Goal: Complete application form: Complete application form

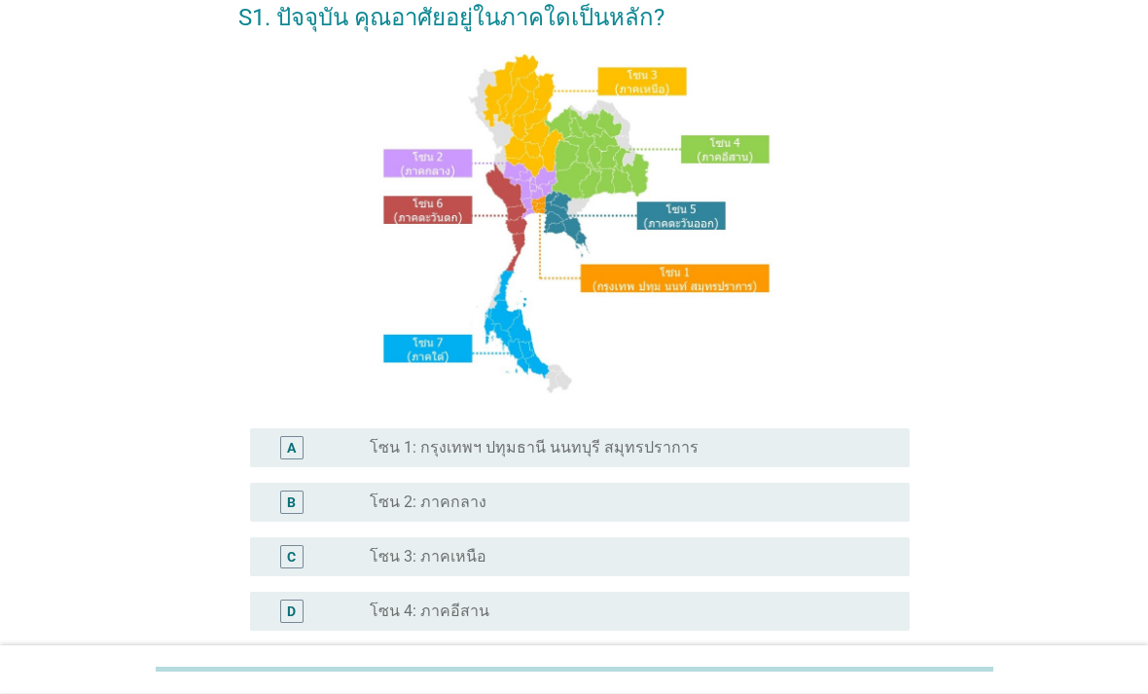
scroll to position [106, 0]
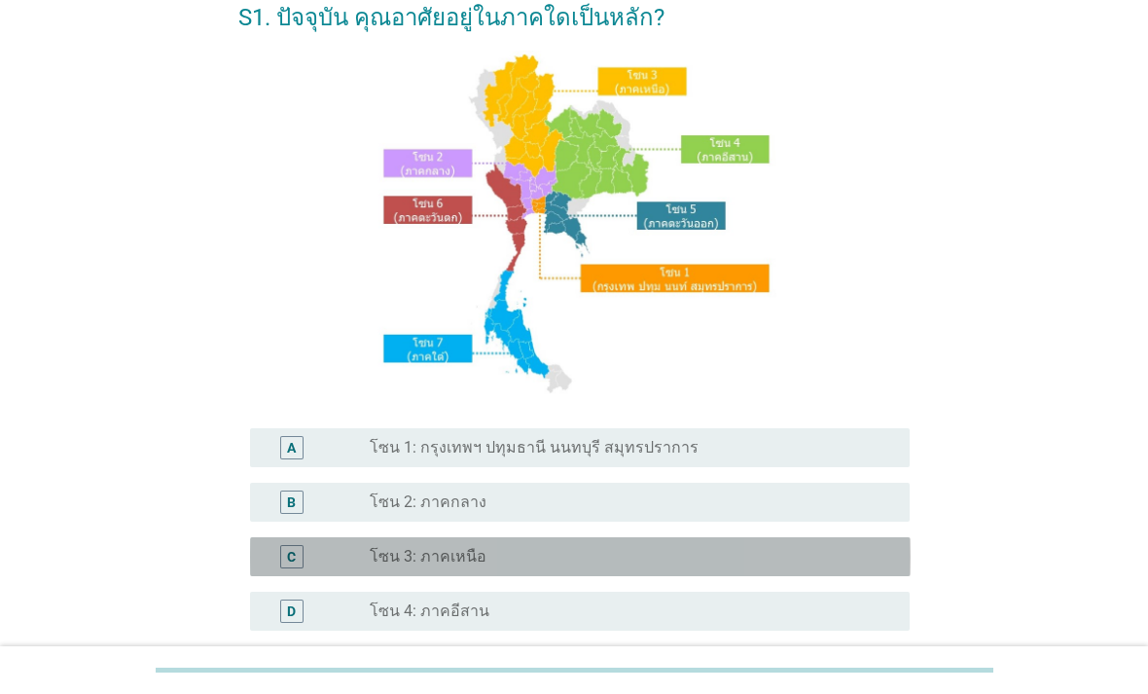
click at [340, 568] on div "C" at bounding box center [318, 556] width 105 height 23
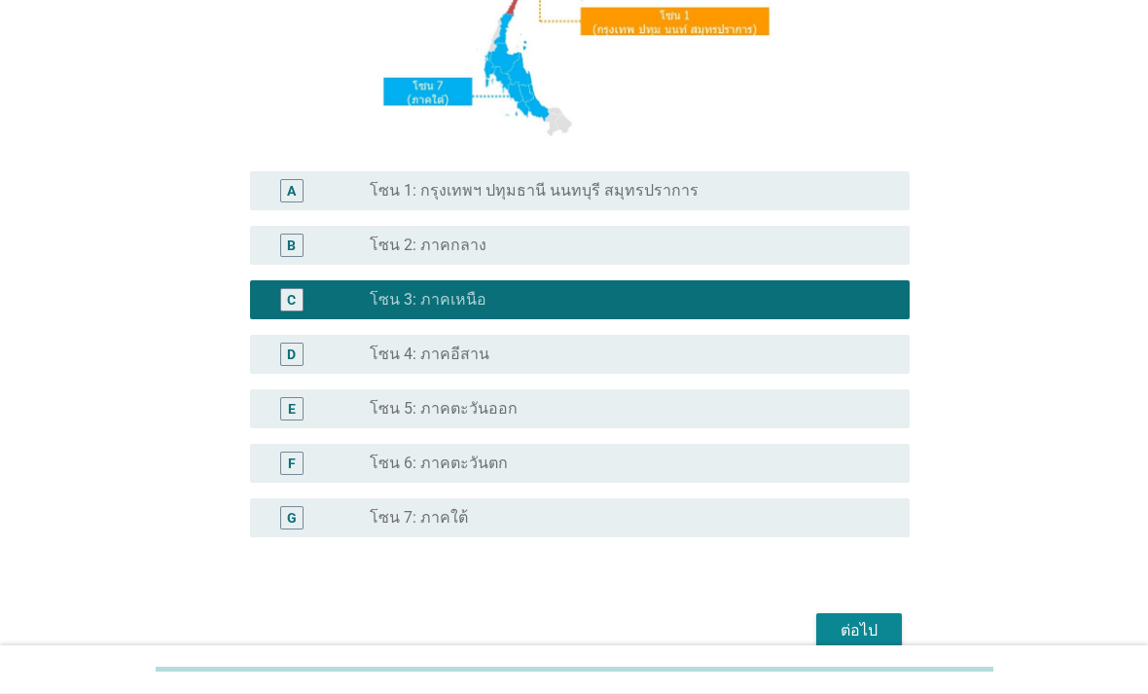
scroll to position [425, 0]
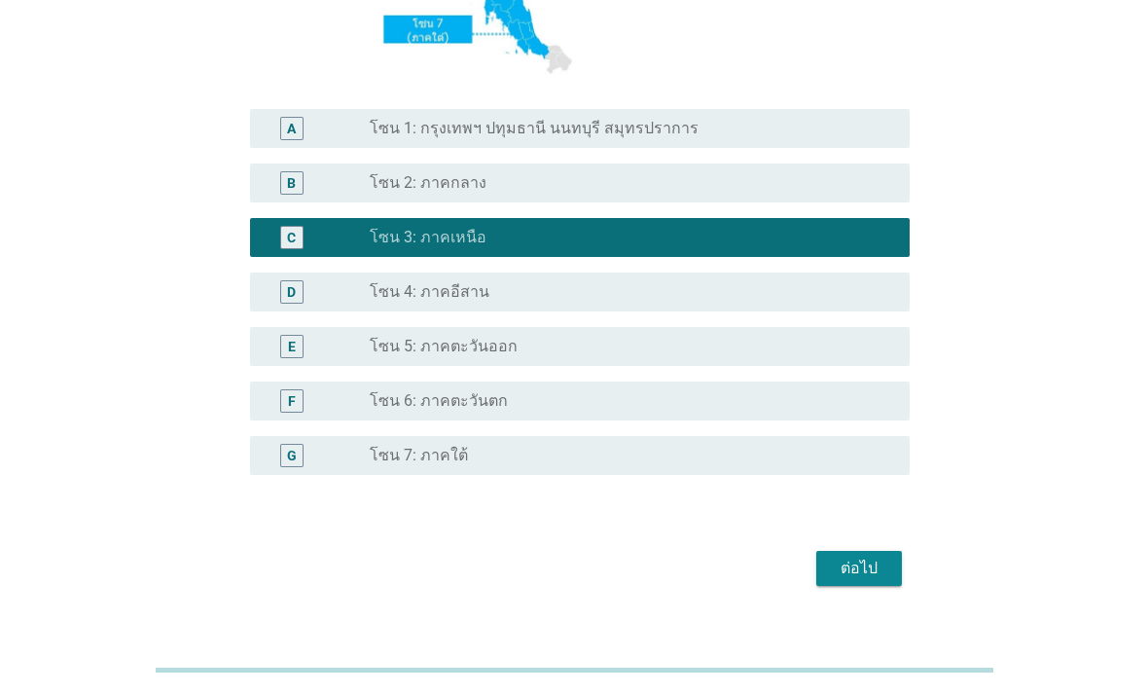
click at [855, 580] on div "ต่อไป" at bounding box center [859, 568] width 54 height 23
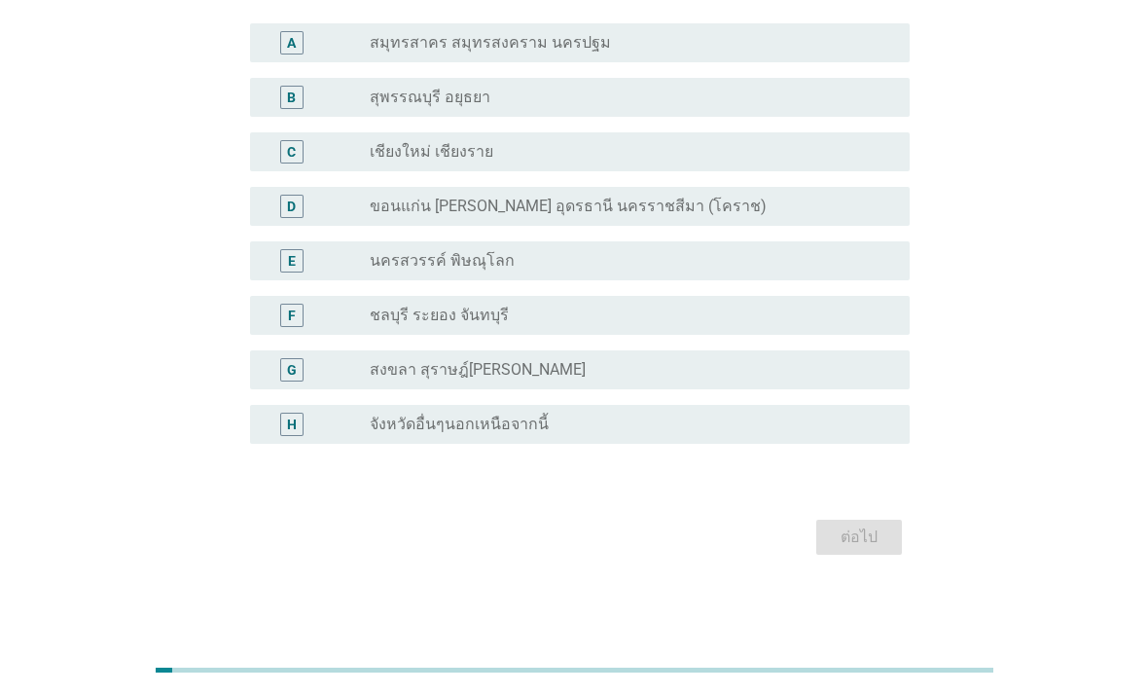
scroll to position [0, 0]
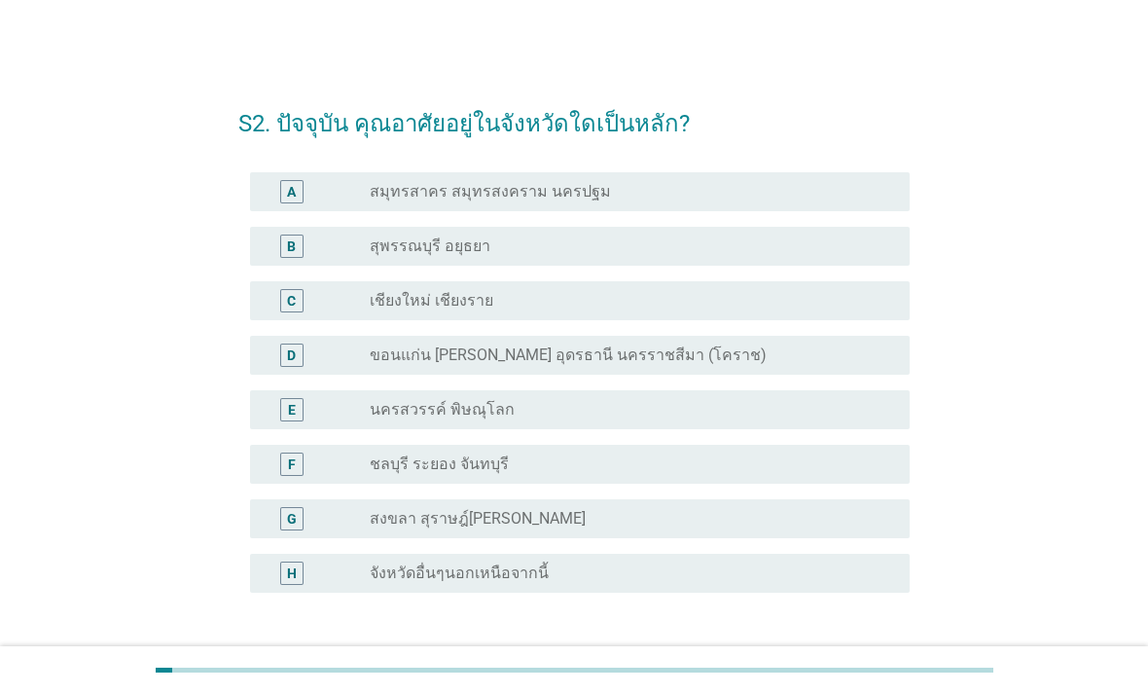
click at [381, 307] on label "เชียงใหม่ เชียงราย" at bounding box center [432, 300] width 124 height 19
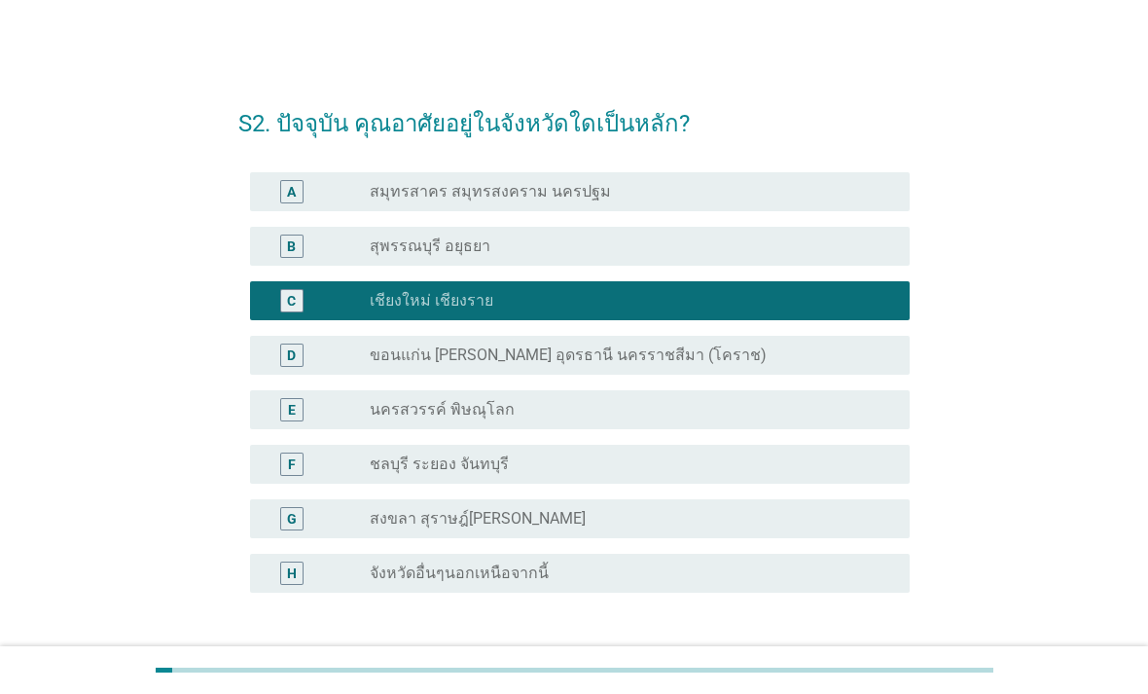
click at [882, 684] on div "ต่อไป" at bounding box center [859, 685] width 54 height 23
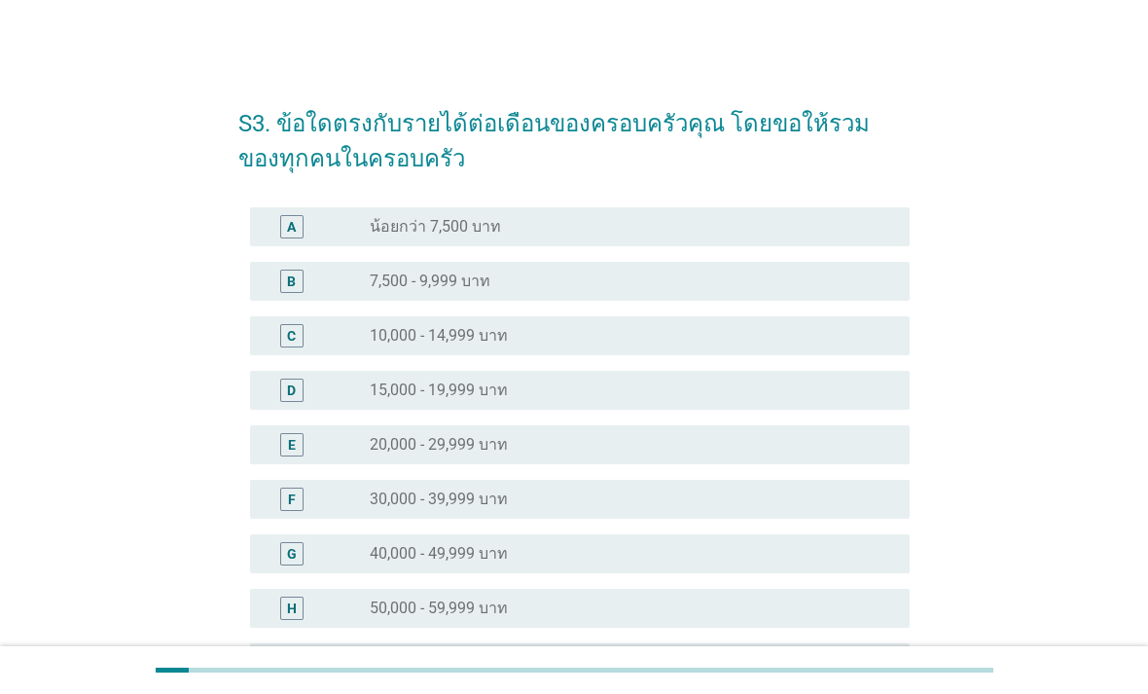
click at [359, 559] on div "G" at bounding box center [318, 553] width 105 height 23
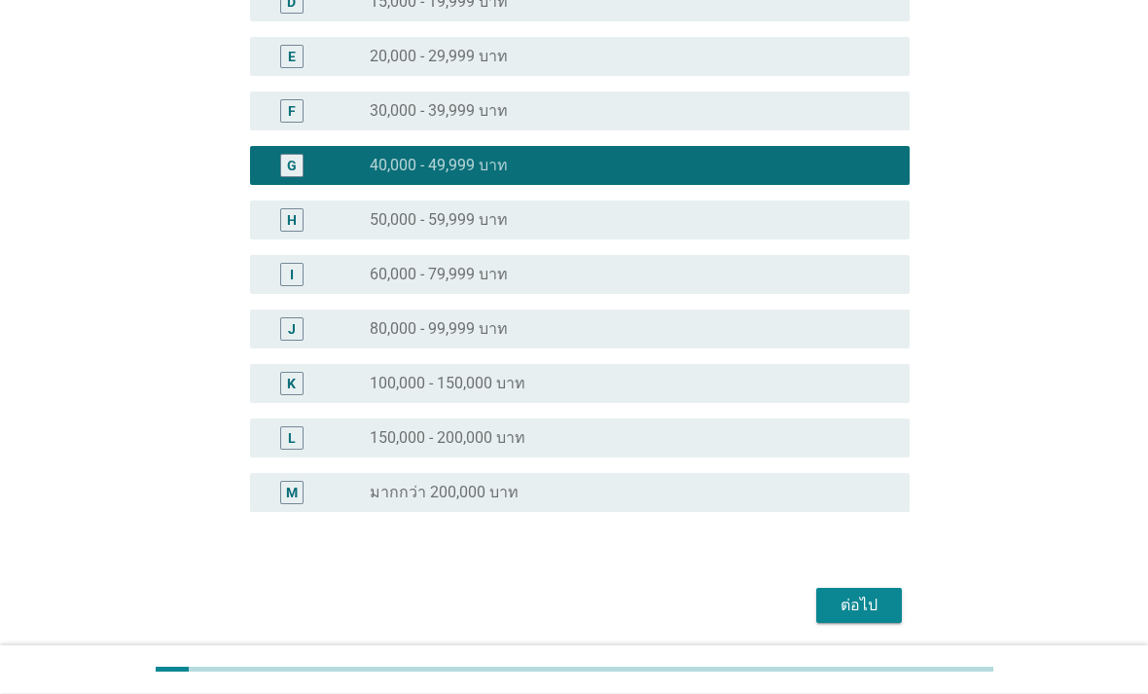
scroll to position [394, 0]
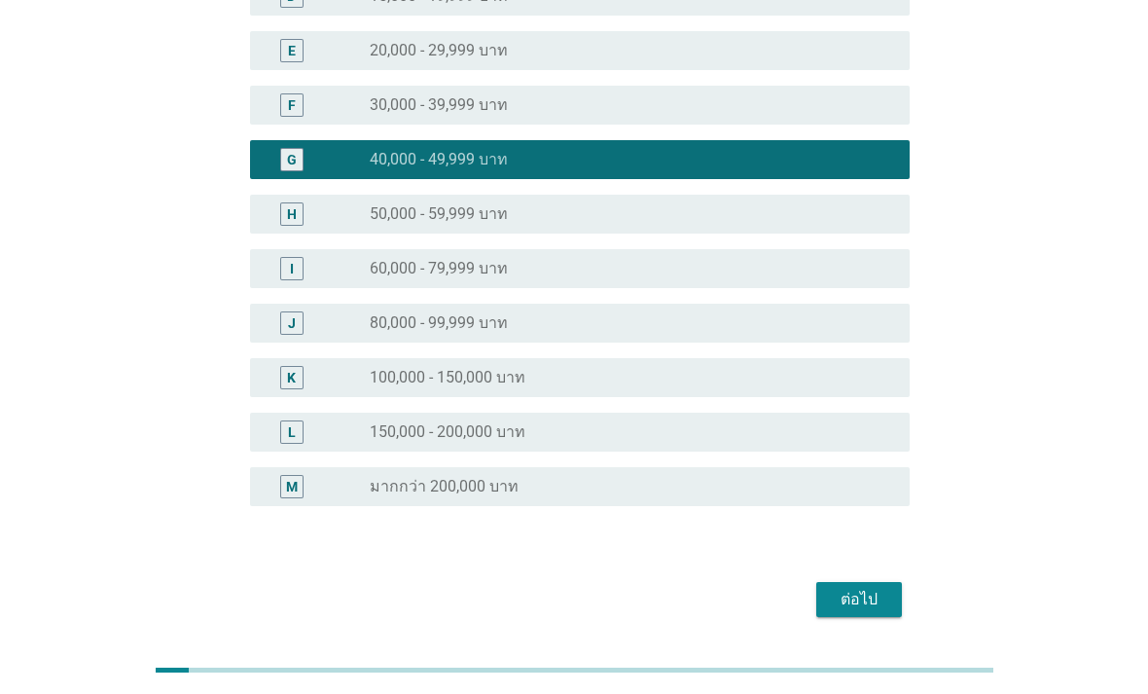
click at [848, 597] on div "ต่อไป" at bounding box center [859, 599] width 54 height 23
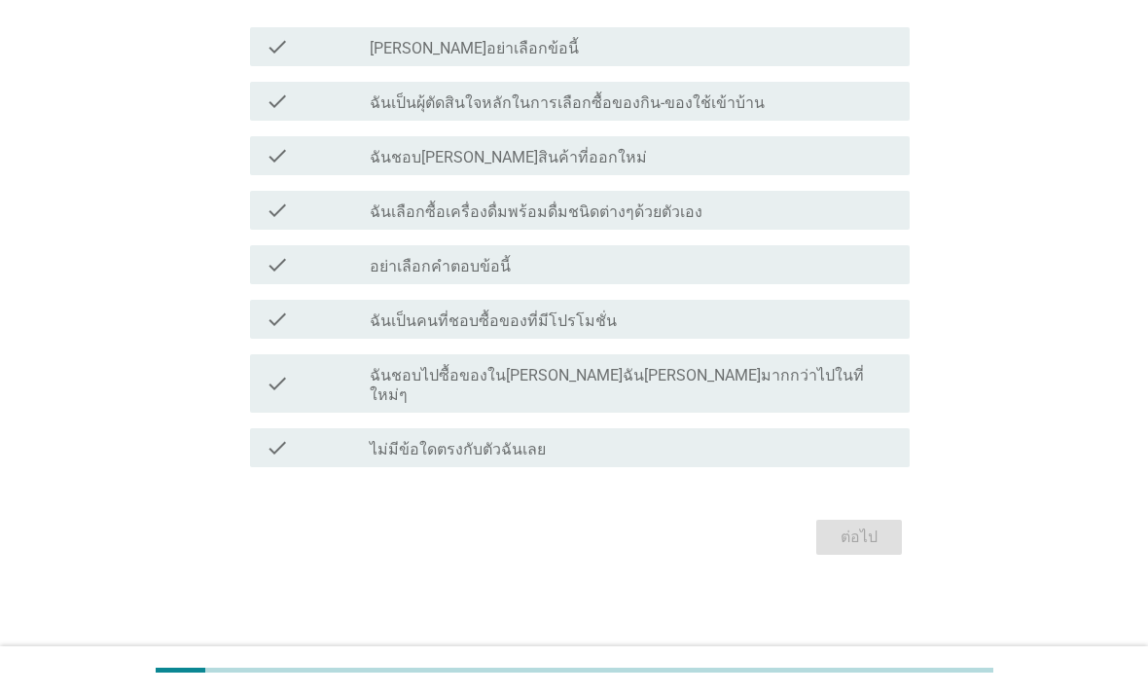
scroll to position [0, 0]
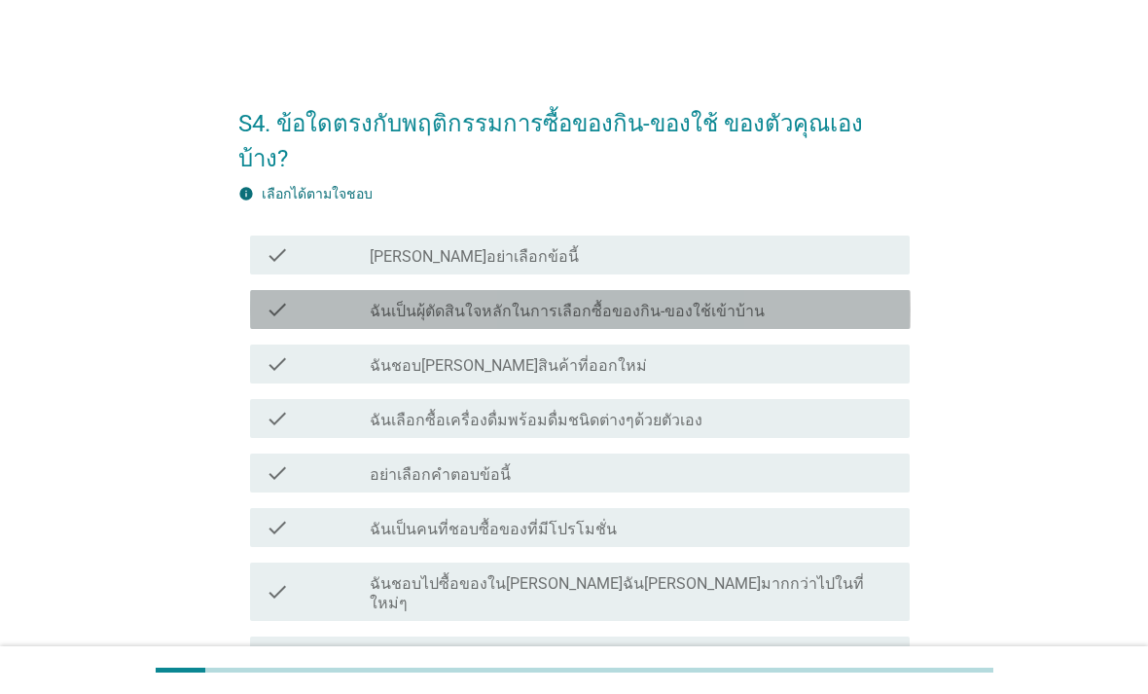
click at [325, 298] on div "check" at bounding box center [318, 309] width 105 height 23
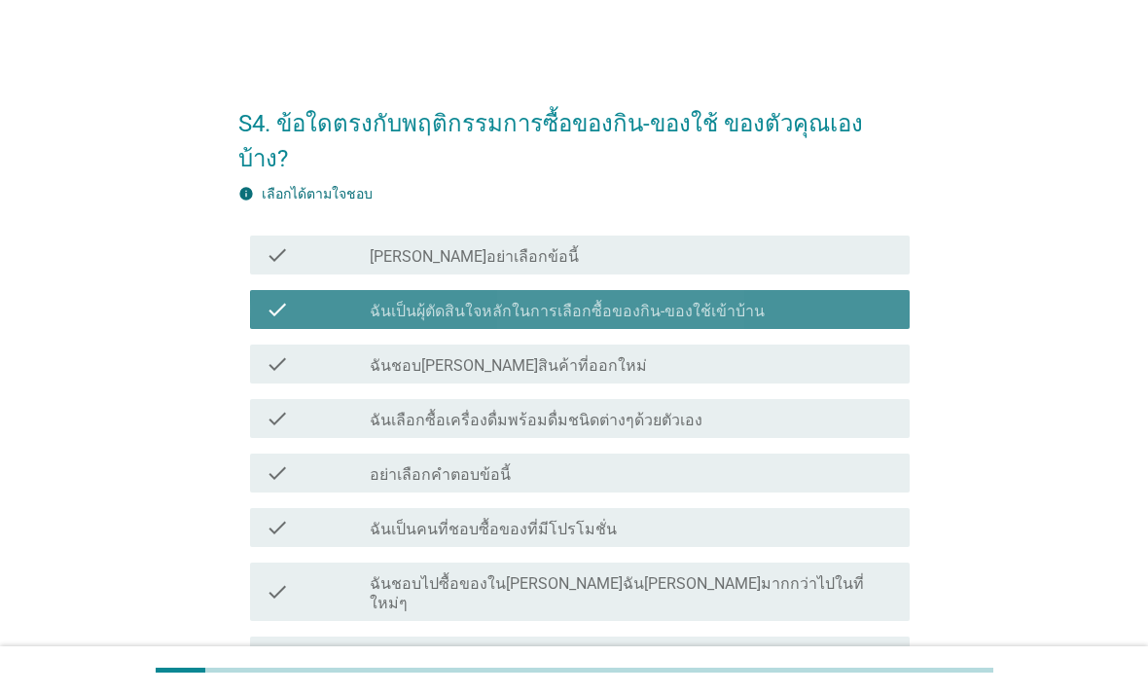
click at [315, 352] on div "check" at bounding box center [318, 363] width 105 height 23
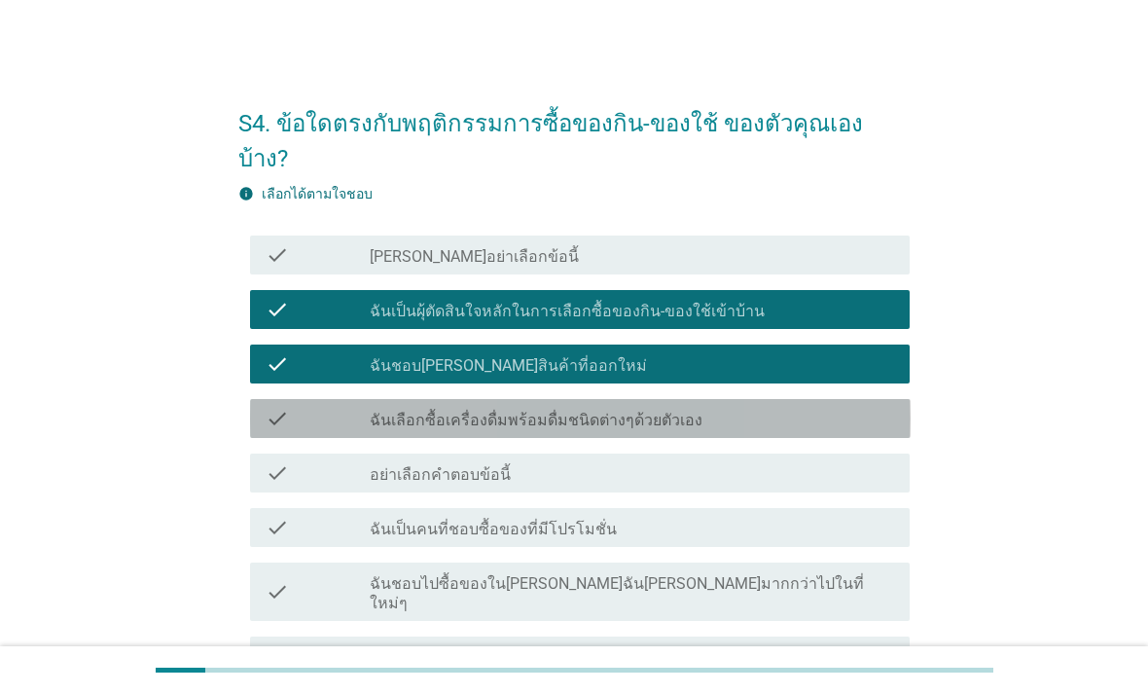
click at [305, 407] on div "check" at bounding box center [318, 418] width 105 height 23
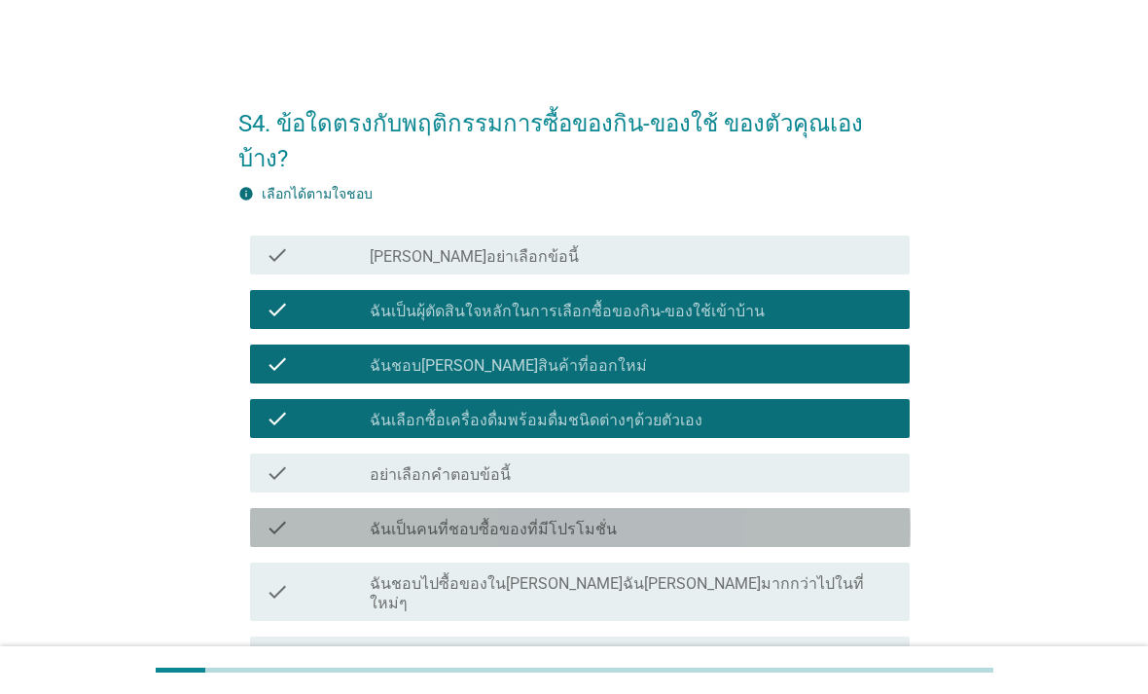
click at [305, 516] on div "check" at bounding box center [318, 527] width 105 height 23
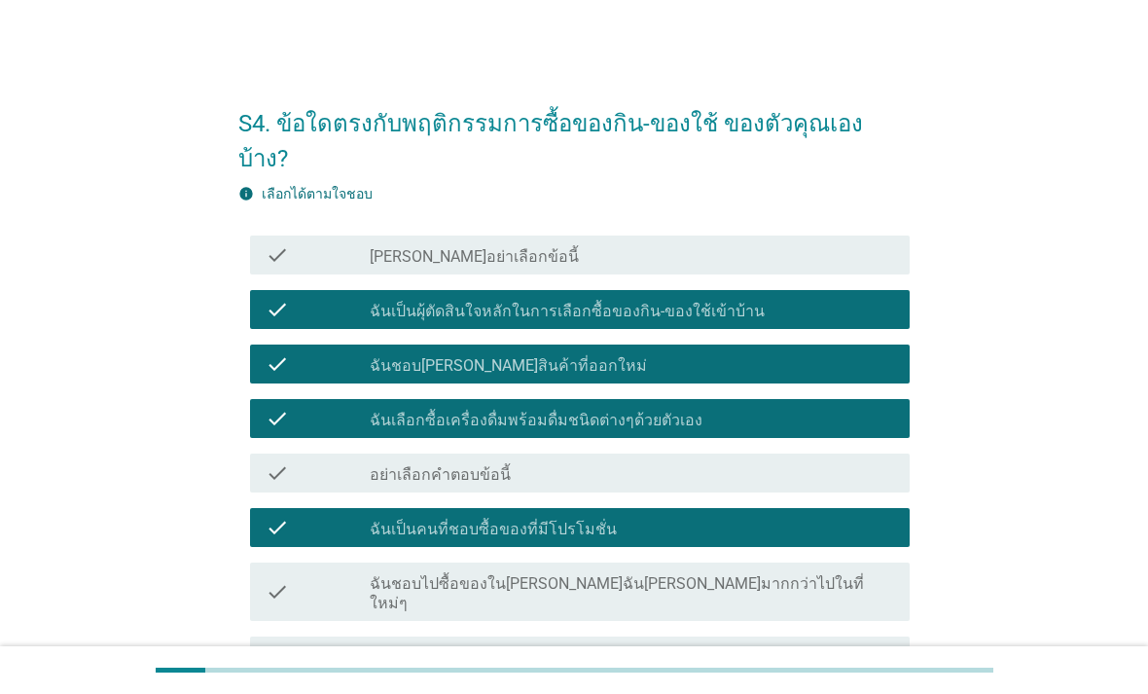
click at [304, 570] on div "check" at bounding box center [318, 591] width 105 height 43
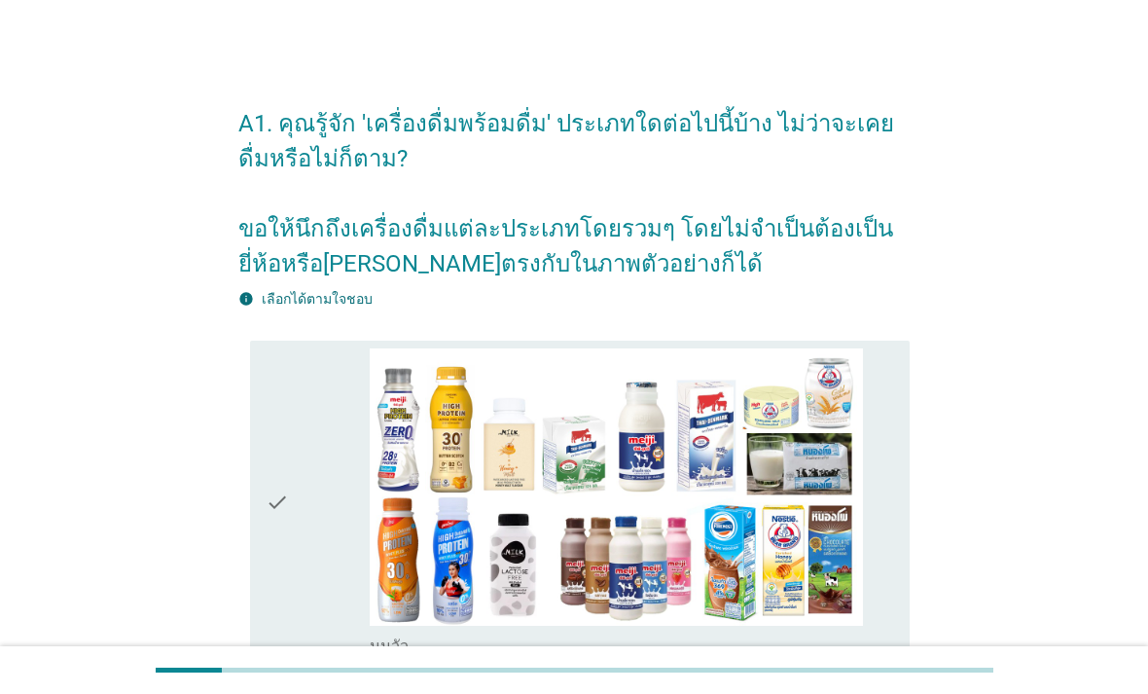
click at [308, 473] on div "check" at bounding box center [318, 502] width 105 height 308
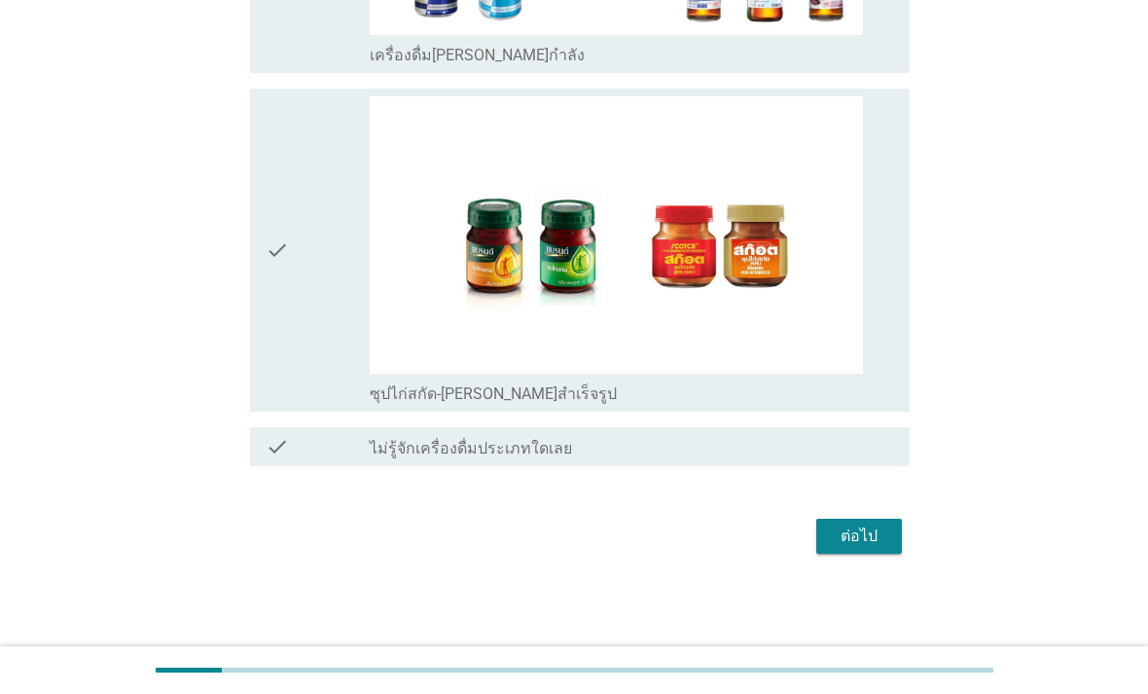
scroll to position [4837, 0]
click at [863, 548] on div "ต่อไป" at bounding box center [859, 536] width 54 height 23
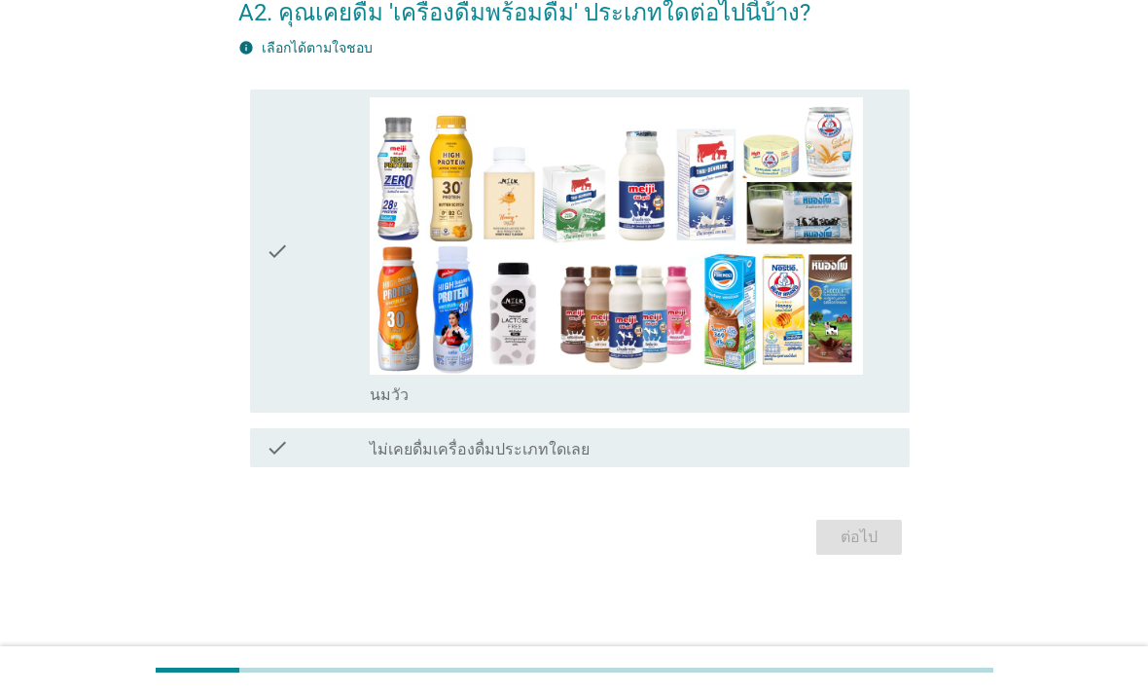
scroll to position [0, 0]
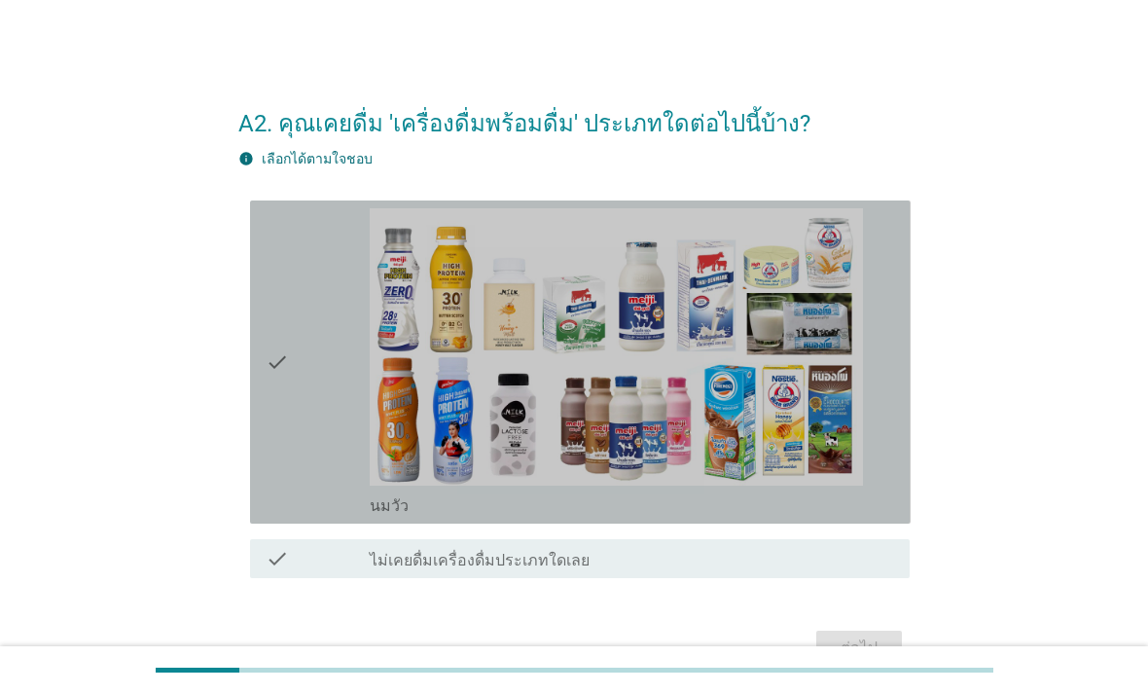
click at [315, 476] on div "check" at bounding box center [318, 362] width 105 height 308
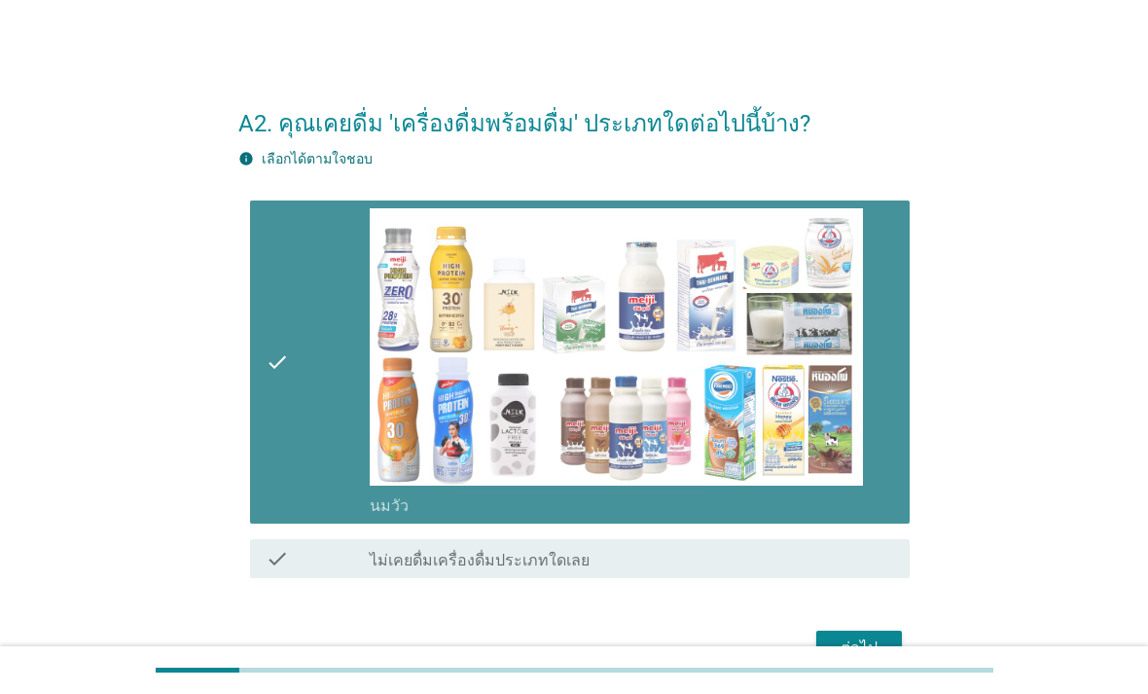
click at [862, 660] on div "ต่อไป" at bounding box center [859, 647] width 54 height 23
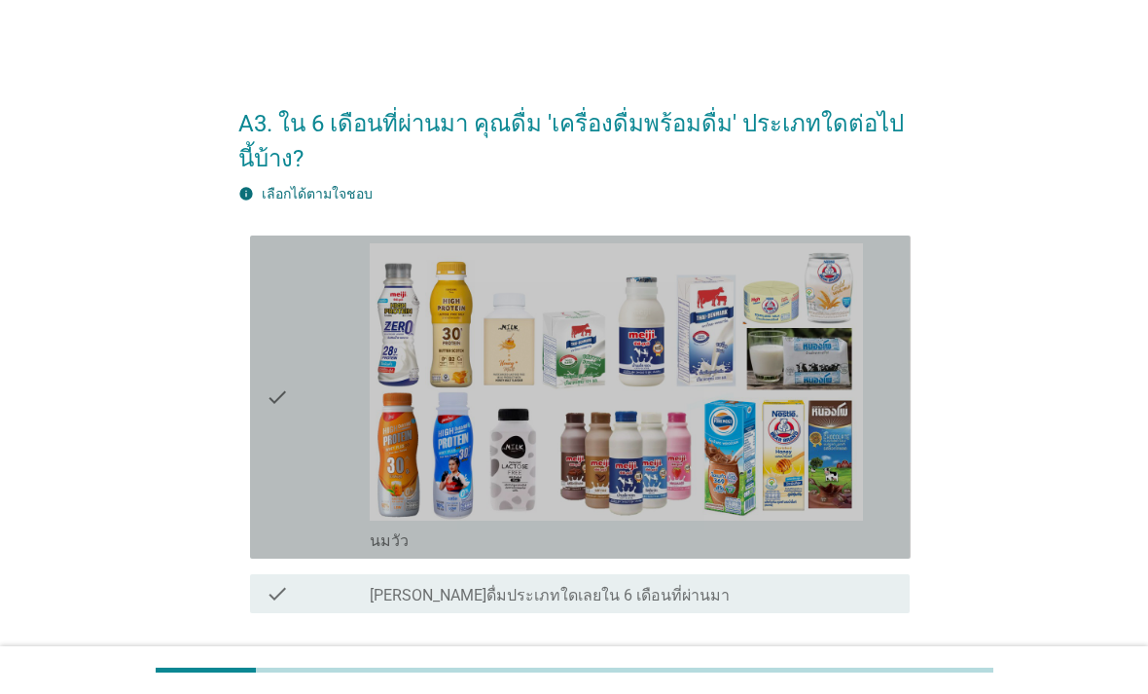
click at [346, 327] on div "check" at bounding box center [318, 397] width 105 height 308
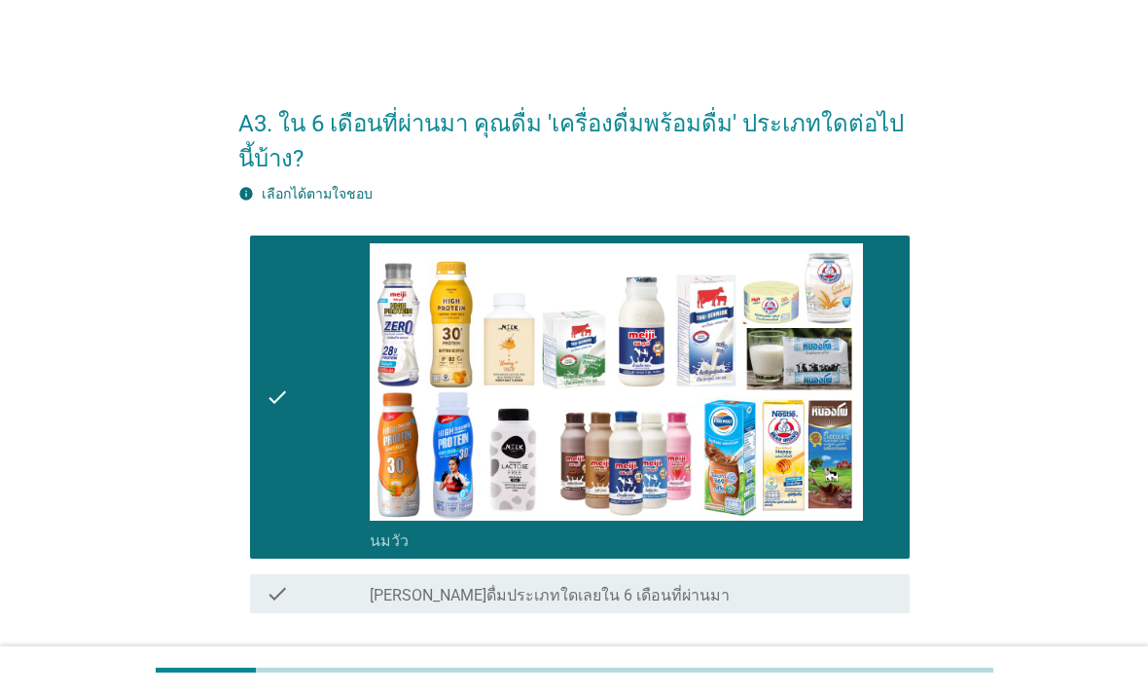
click at [873, 690] on div "ต่อไป" at bounding box center [859, 682] width 54 height 23
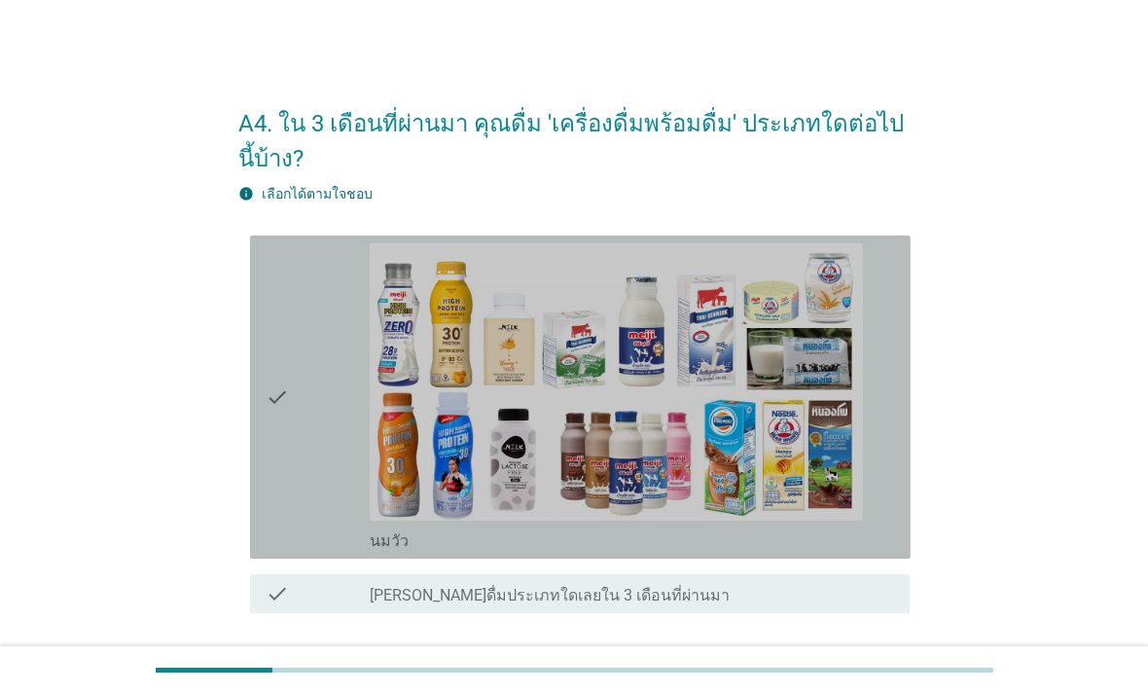
click at [316, 340] on div "check" at bounding box center [318, 397] width 105 height 308
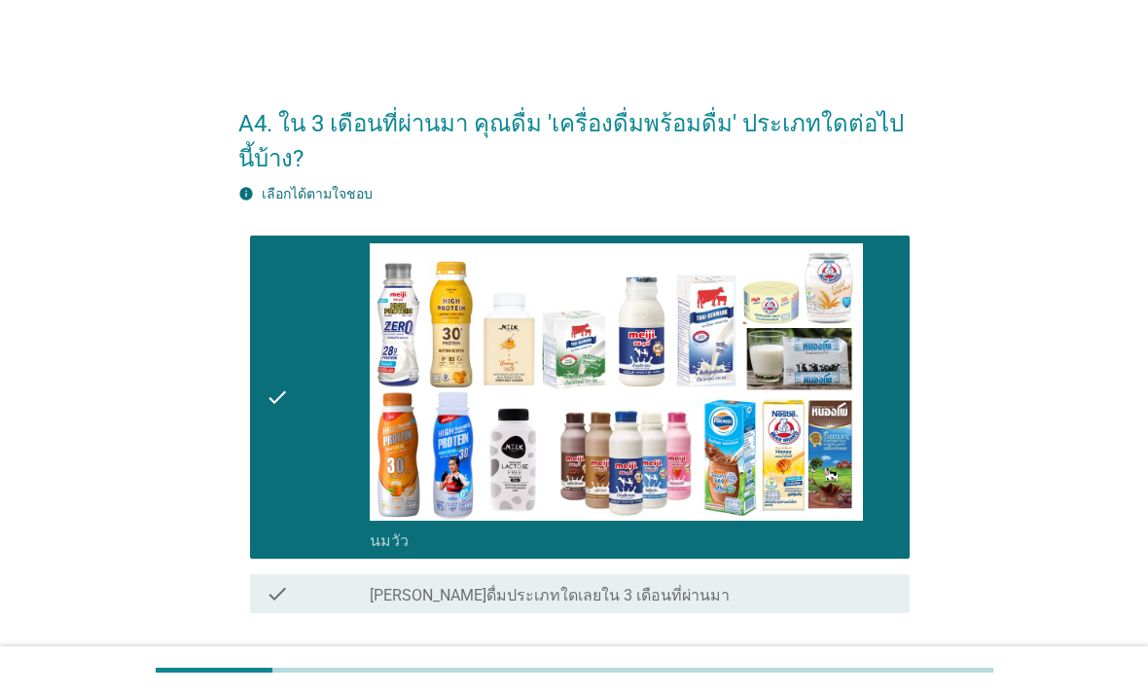
click at [866, 686] on button "ต่อไป" at bounding box center [859, 683] width 86 height 35
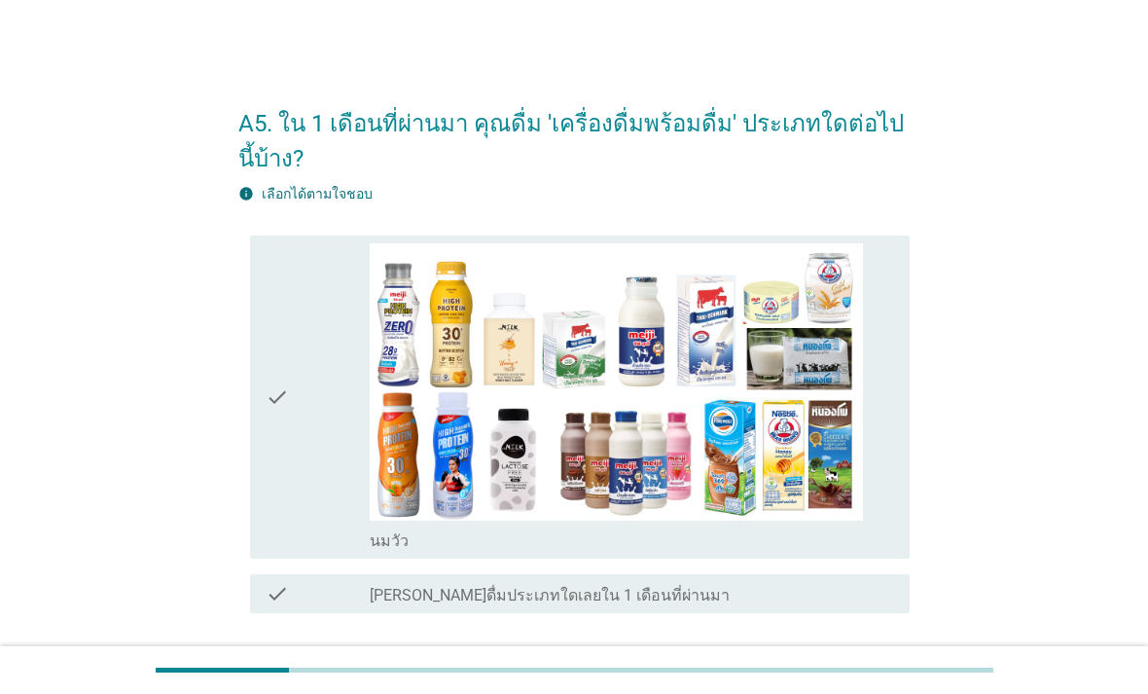
click at [296, 483] on div "check" at bounding box center [318, 397] width 105 height 308
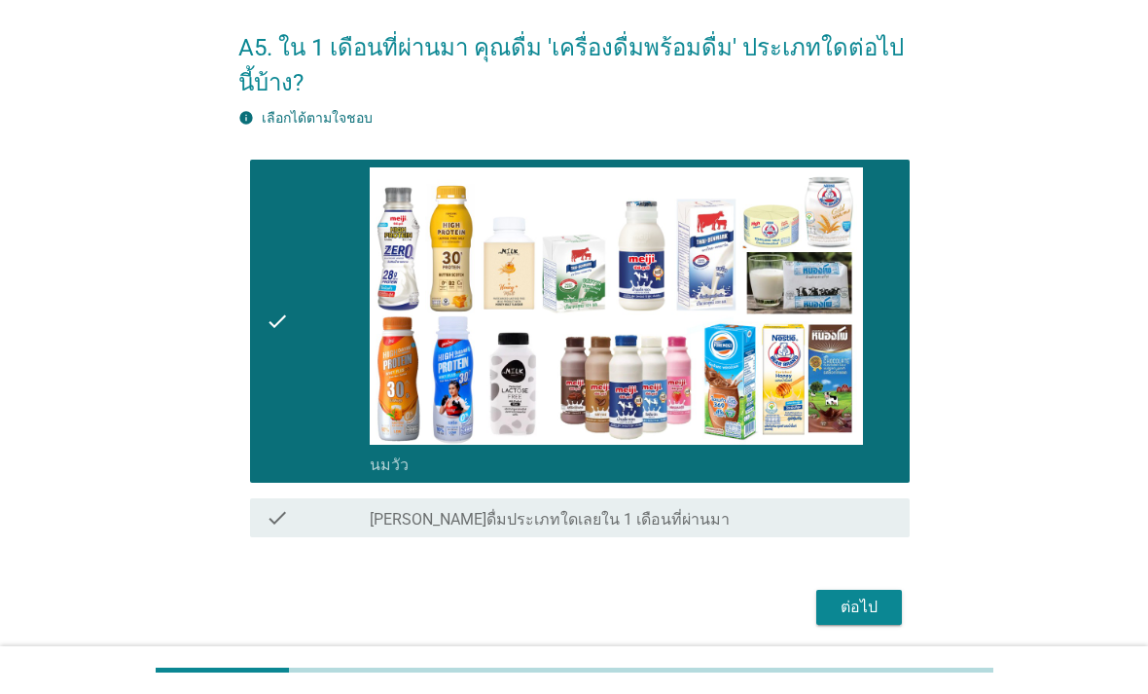
scroll to position [71, 0]
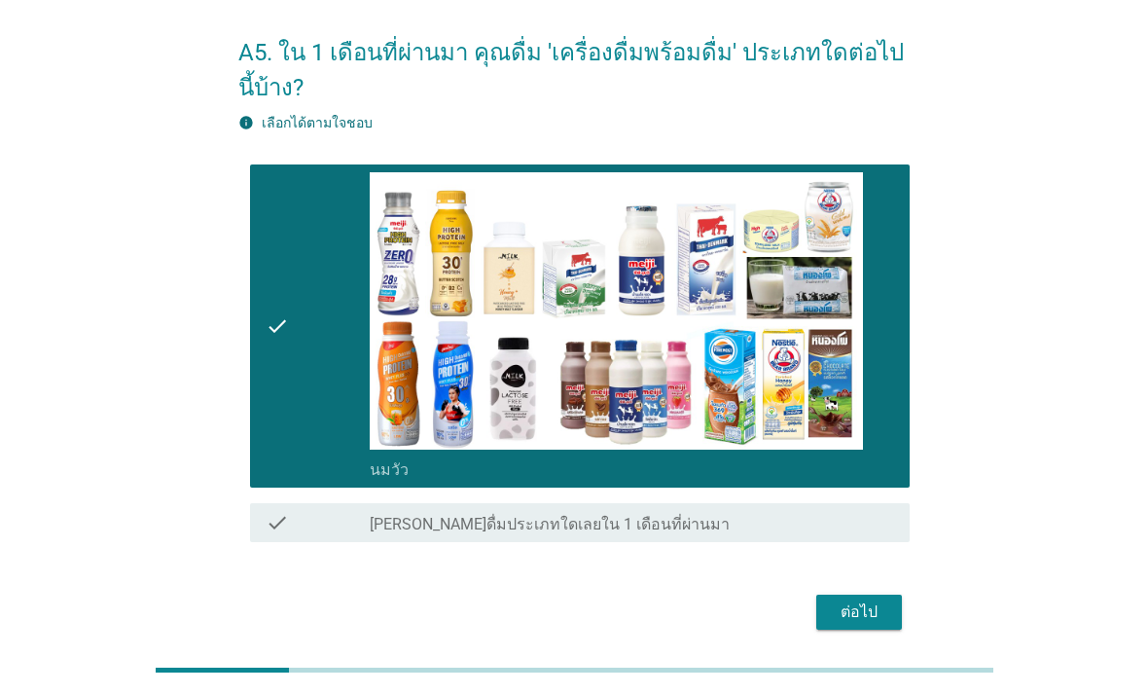
click at [887, 624] on div "ต่อไป" at bounding box center [859, 611] width 54 height 23
